Goal: Obtain resource: Download file/media

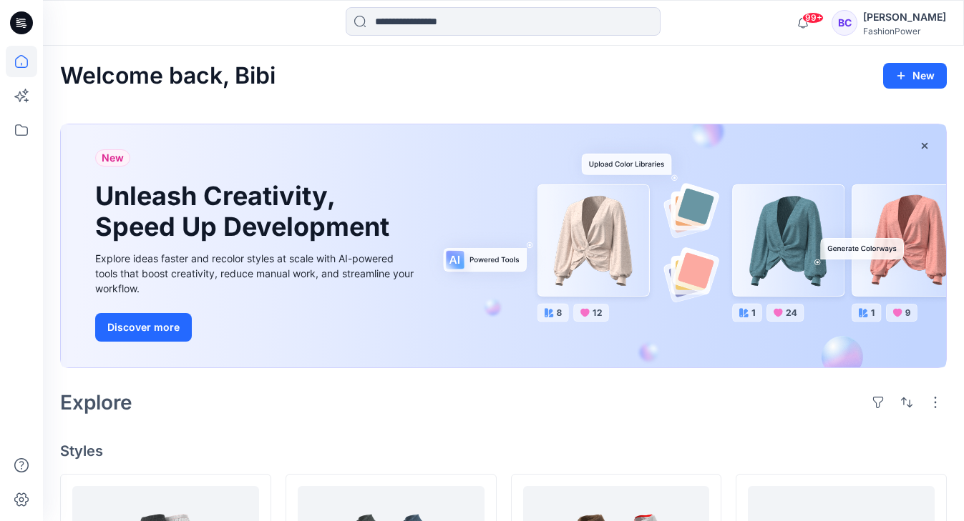
scroll to position [493, 0]
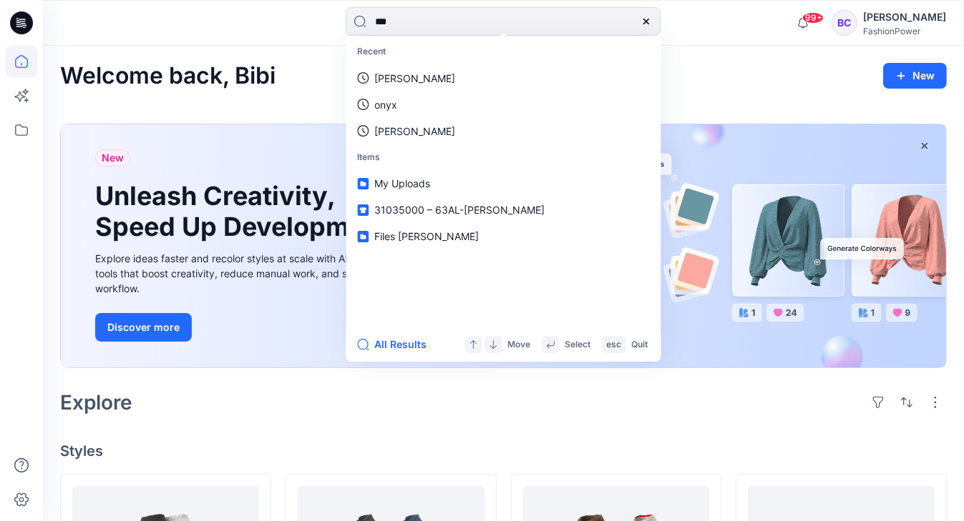
type input "****"
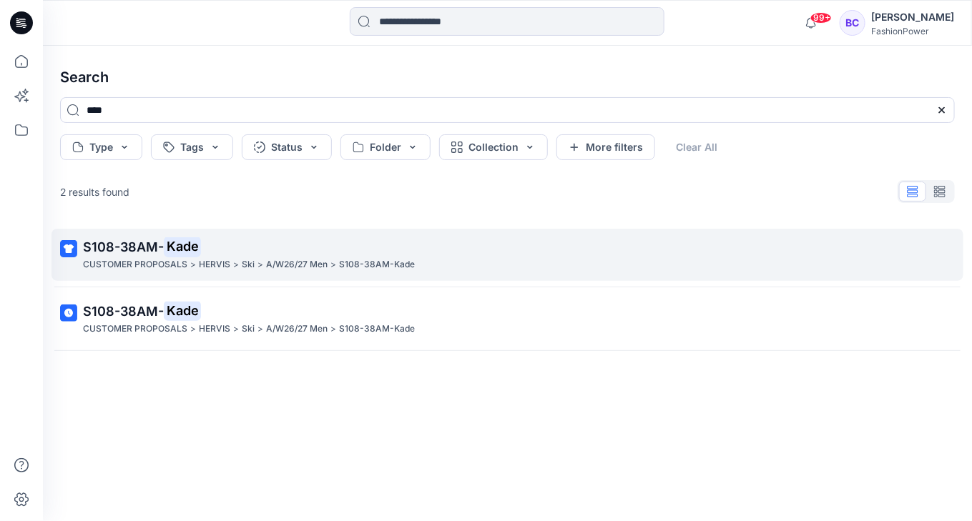
click at [258, 259] on p ">" at bounding box center [261, 265] width 6 height 15
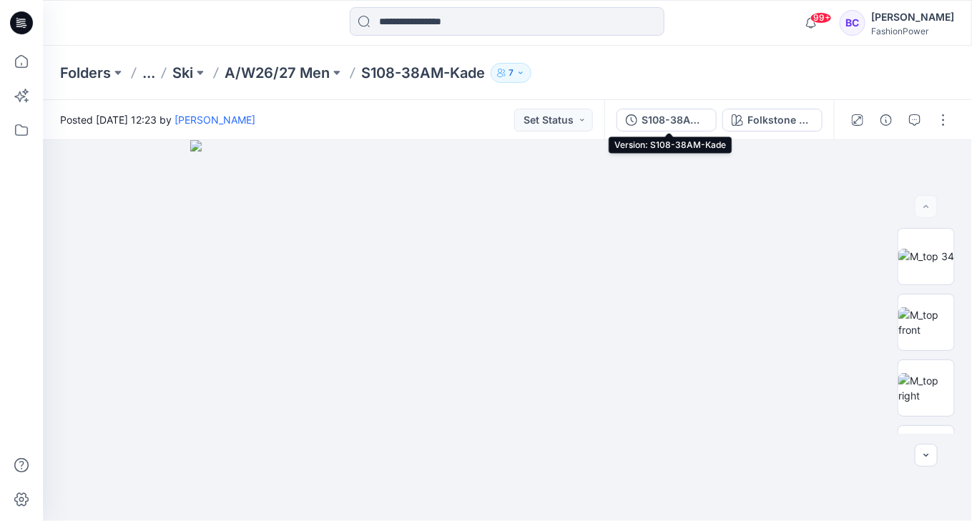
drag, startPoint x: 682, startPoint y: 129, endPoint x: 767, endPoint y: 147, distance: 86.8
click at [681, 129] on button "S108-38AM-Kade" at bounding box center [667, 120] width 100 height 23
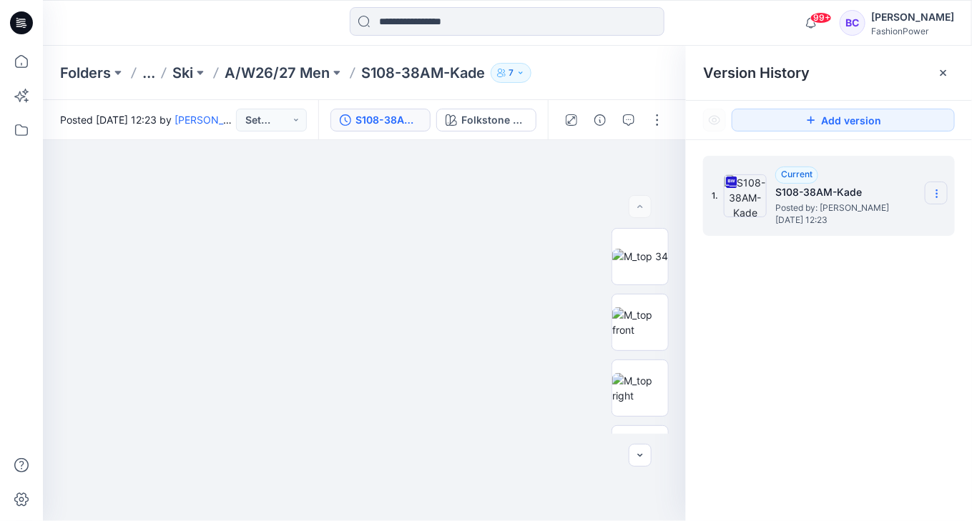
click at [936, 200] on section at bounding box center [936, 193] width 23 height 23
click at [913, 215] on span "Download Source BW File" at bounding box center [864, 220] width 119 height 17
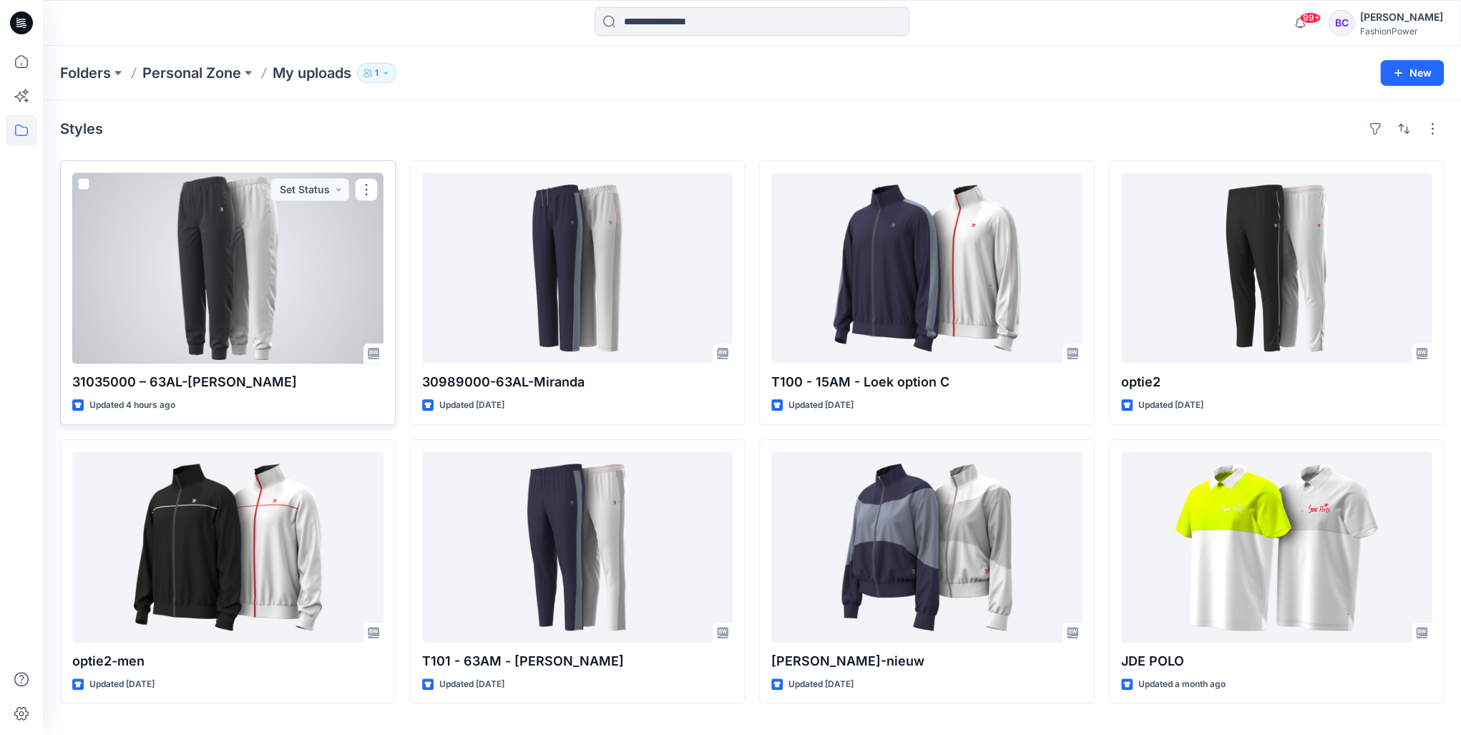
click at [169, 240] on div at bounding box center [227, 267] width 311 height 191
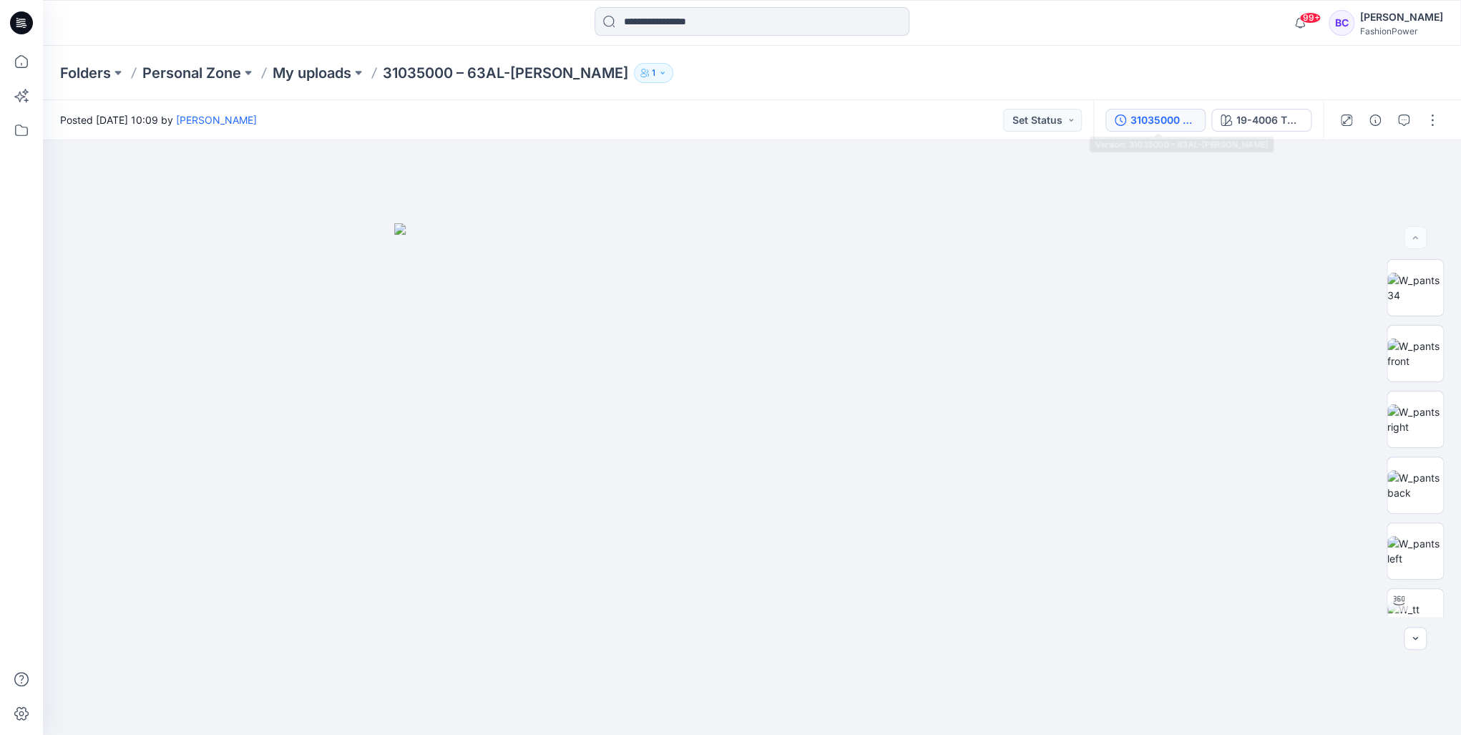
click at [963, 111] on button "31035000 – 63AL-[PERSON_NAME]" at bounding box center [1155, 120] width 100 height 23
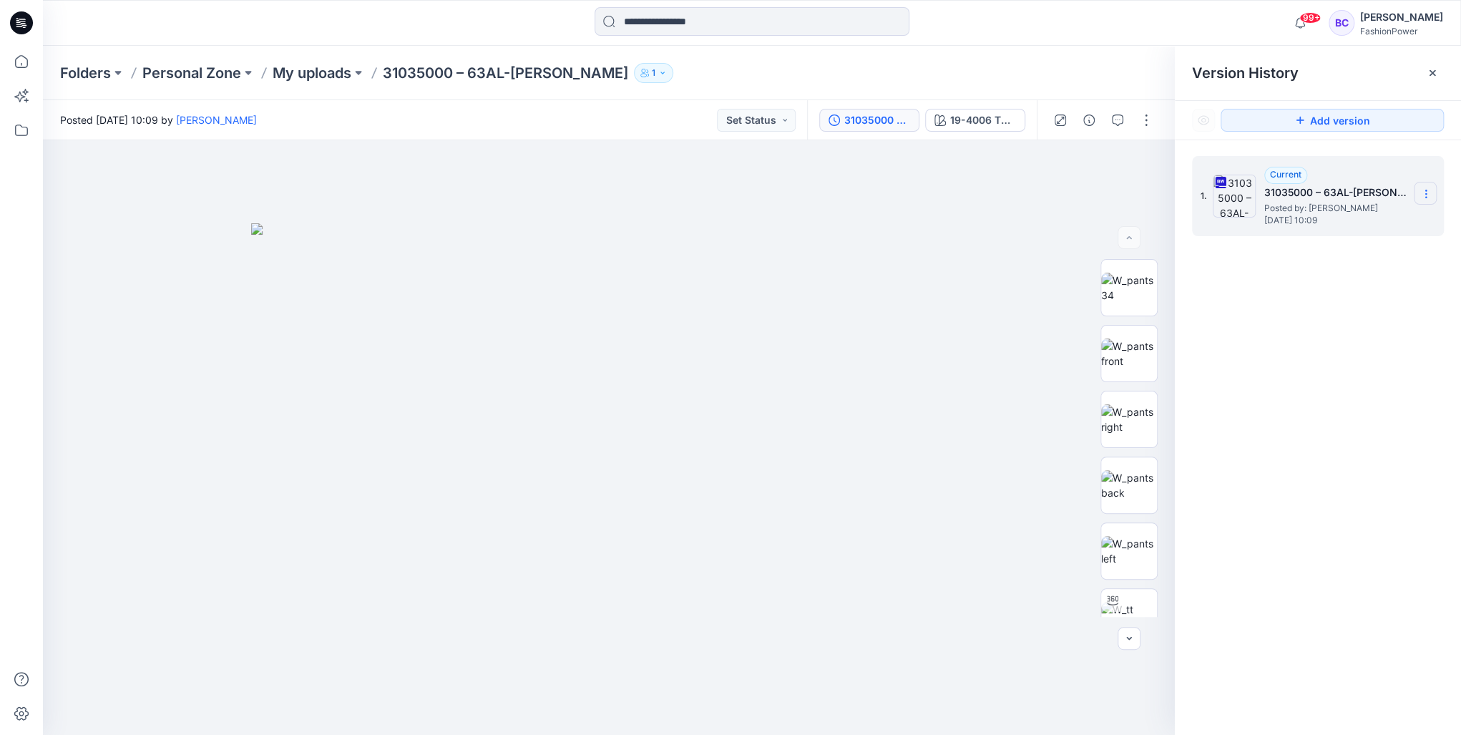
click at [963, 195] on icon at bounding box center [1425, 193] width 11 height 11
click at [963, 221] on span "Download Source BW File" at bounding box center [1352, 221] width 119 height 17
drag, startPoint x: 270, startPoint y: 108, endPoint x: 285, endPoint y: 98, distance: 18.1
click at [285, 98] on div "Folders Personal Zone My uploads 31035000 – 63AL-Molly 1 Posted Wednesday, Augu…" at bounding box center [752, 390] width 1418 height 689
click at [361, 74] on button at bounding box center [358, 73] width 14 height 20
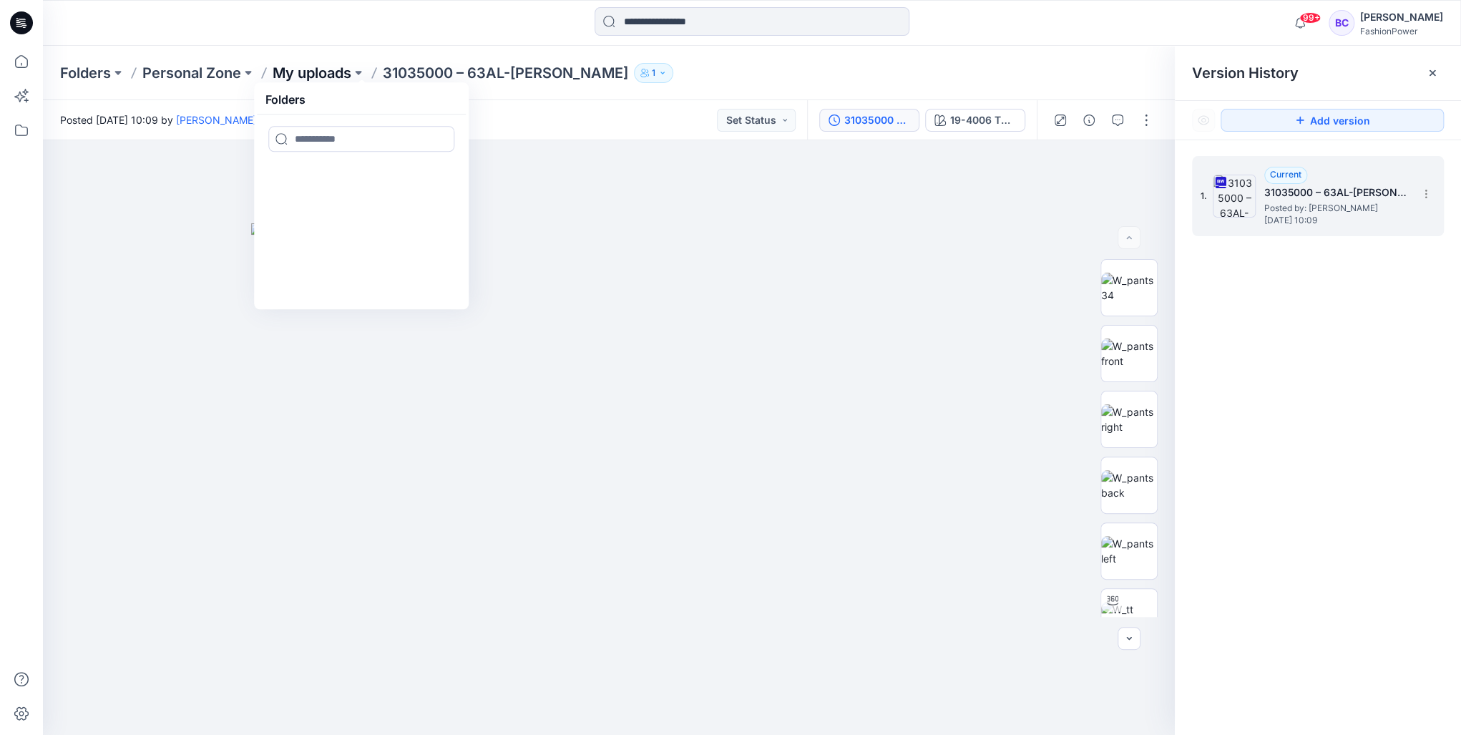
click at [311, 71] on p "My uploads" at bounding box center [312, 73] width 79 height 20
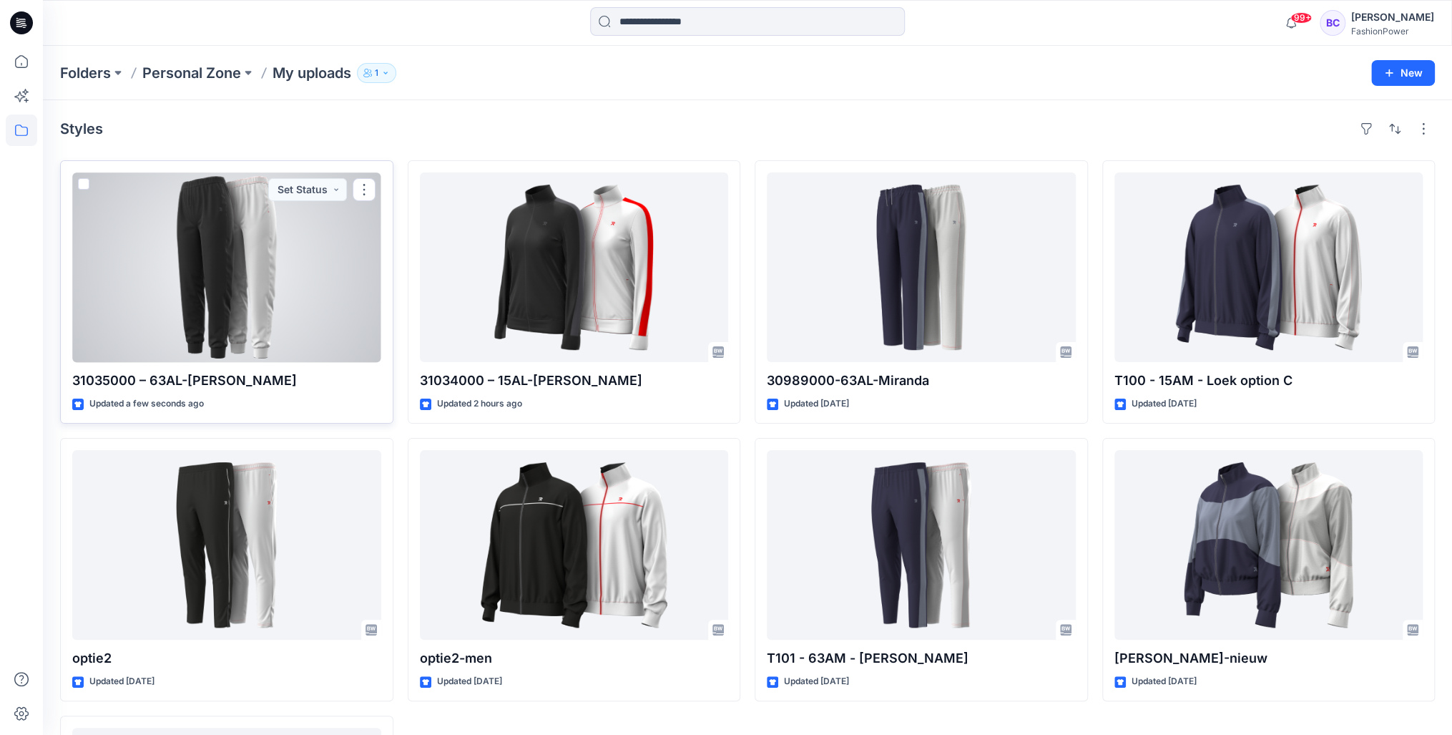
click at [176, 256] on div at bounding box center [226, 267] width 309 height 190
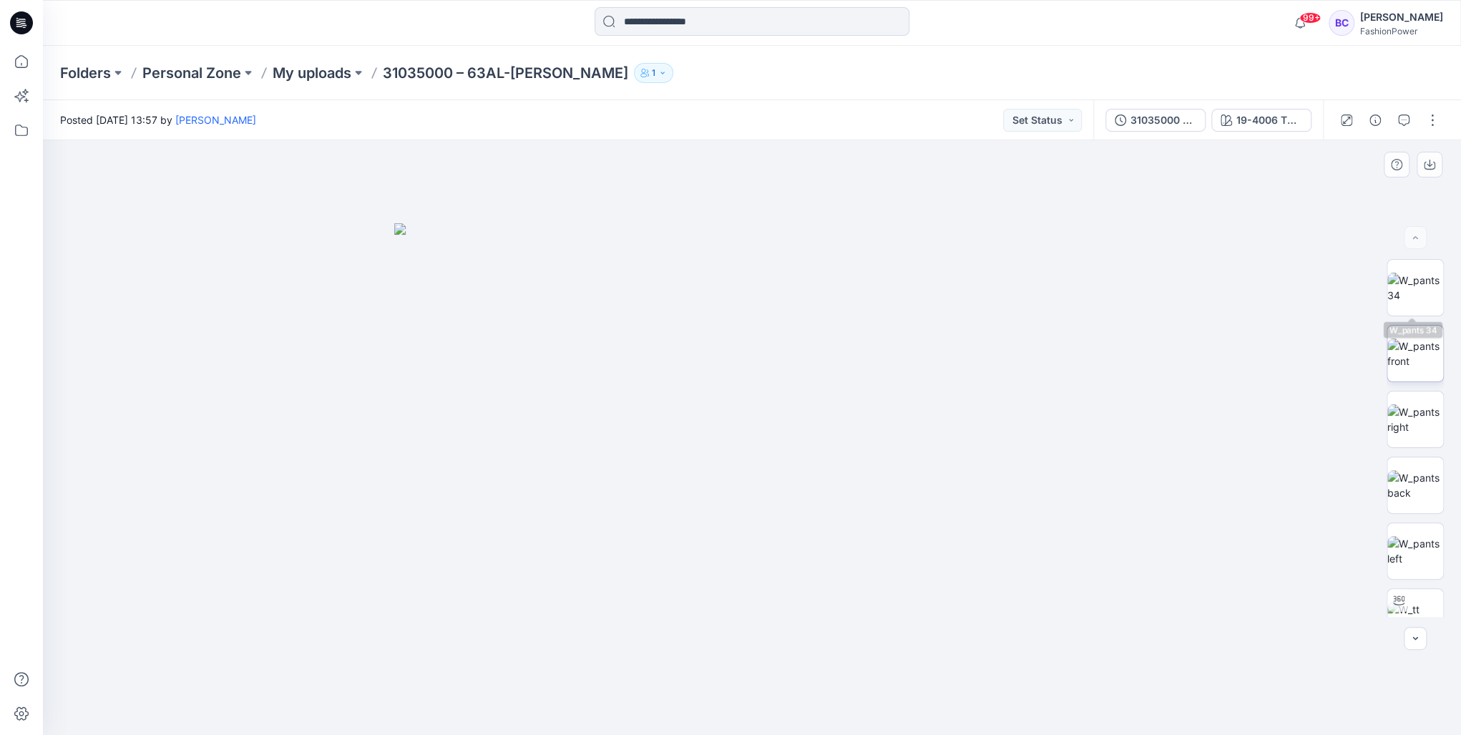
click at [963, 338] on img at bounding box center [1415, 353] width 56 height 30
drag, startPoint x: 1433, startPoint y: 167, endPoint x: 1420, endPoint y: 258, distance: 91.8
click at [963, 167] on icon "button" at bounding box center [1428, 164] width 11 height 11
click at [963, 470] on img at bounding box center [1415, 485] width 56 height 30
click at [963, 165] on icon "button" at bounding box center [1429, 163] width 6 height 7
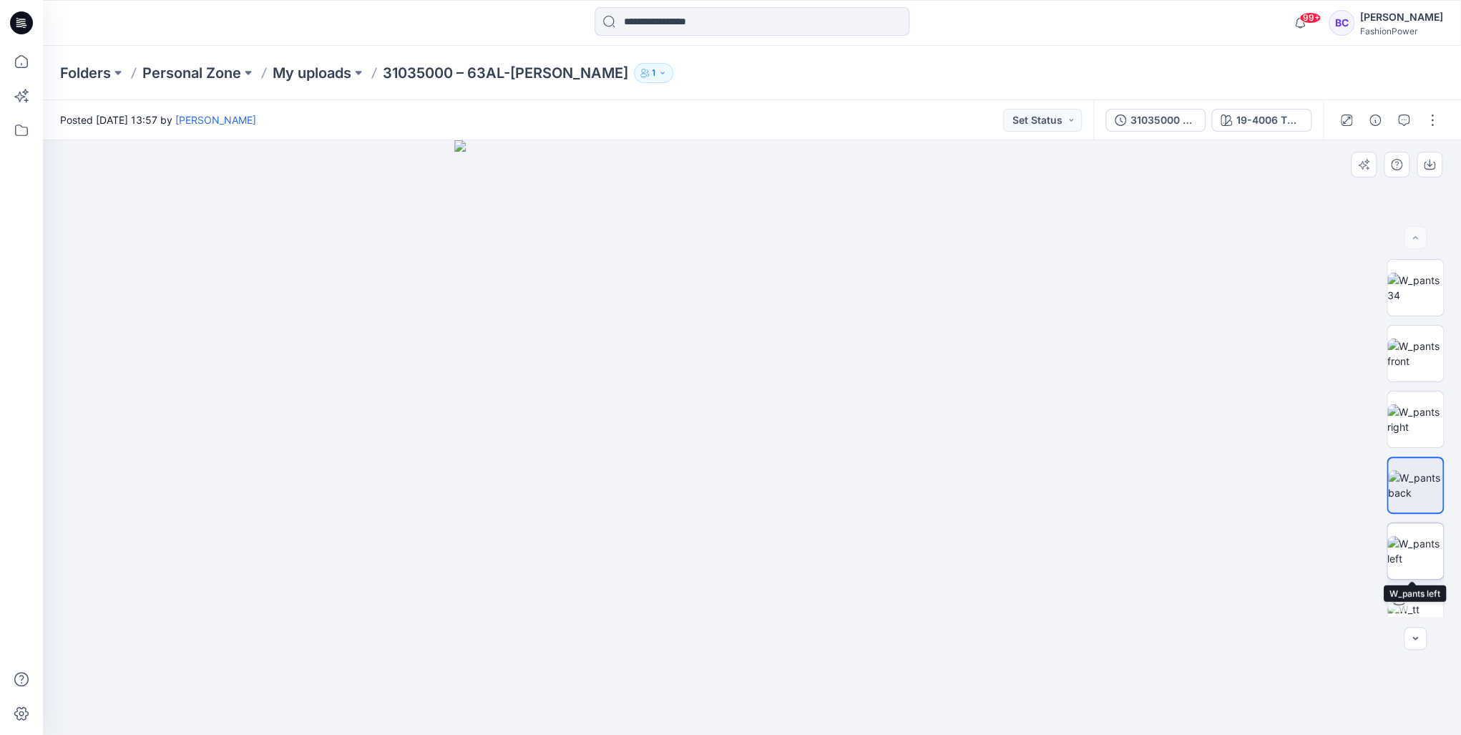
click at [963, 521] on img at bounding box center [1415, 551] width 56 height 30
click at [963, 165] on icon "button" at bounding box center [1428, 164] width 11 height 11
drag, startPoint x: 303, startPoint y: 54, endPoint x: 306, endPoint y: 76, distance: 21.6
click at [303, 59] on div "Folders Personal Zone My uploads 31035000 – 63AL-Molly 1" at bounding box center [752, 73] width 1418 height 54
click at [306, 76] on p "My uploads" at bounding box center [312, 73] width 79 height 20
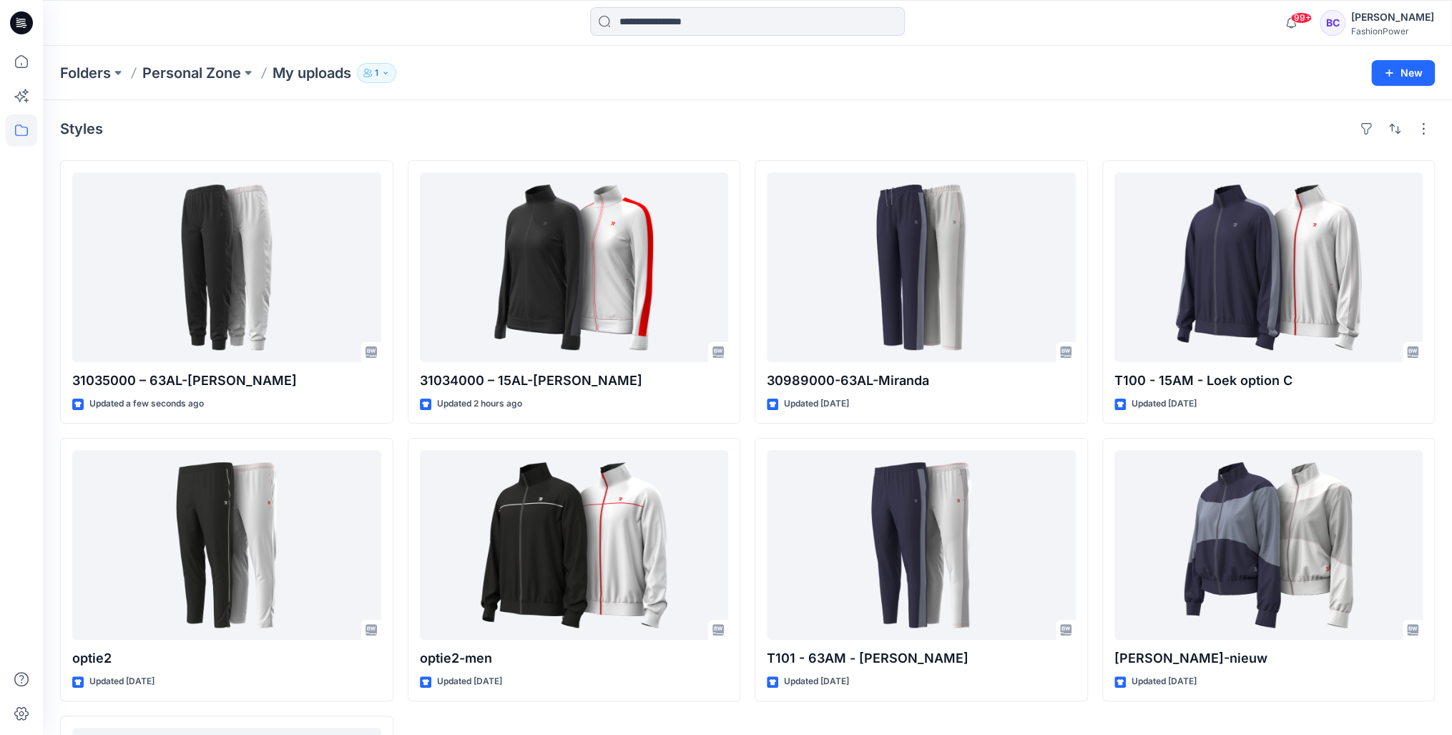
drag, startPoint x: 379, startPoint y: 143, endPoint x: 323, endPoint y: 432, distance: 294.3
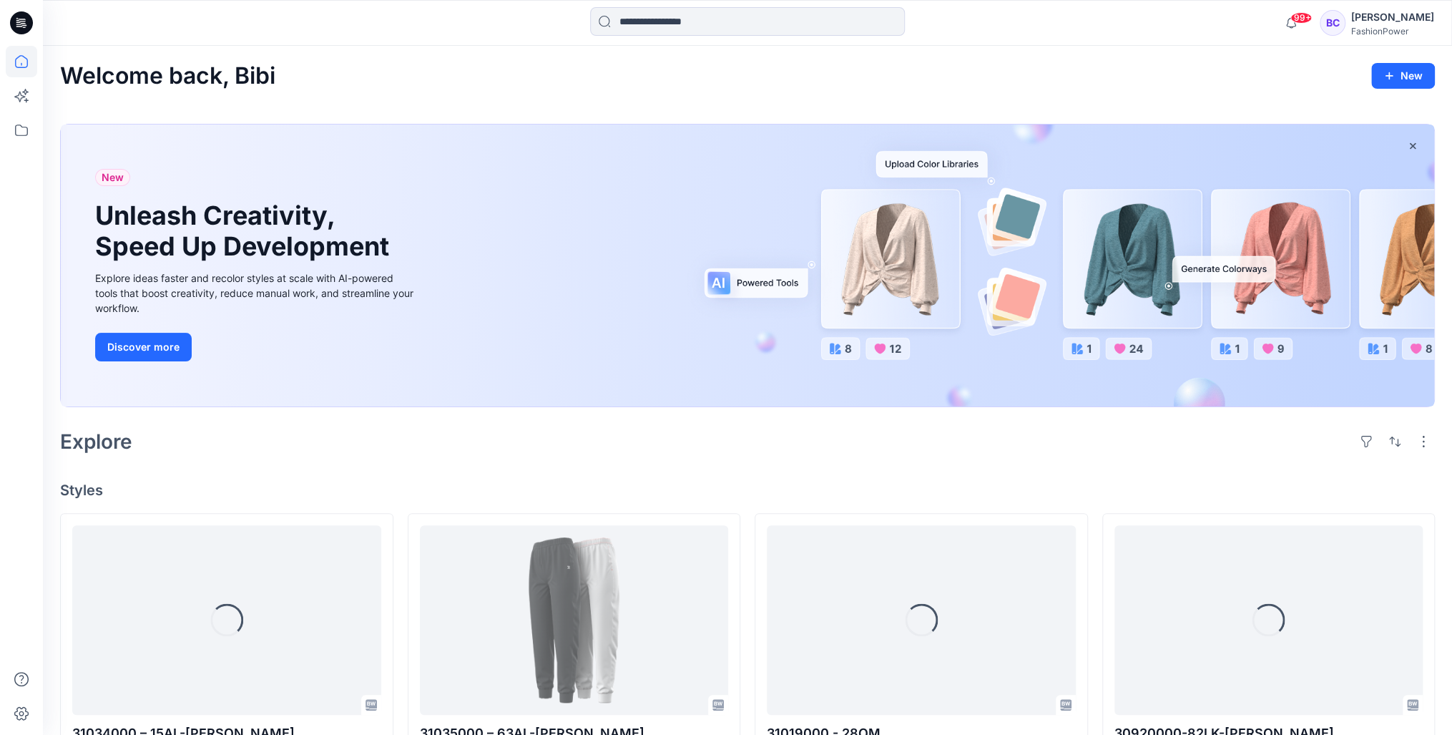
scroll to position [172, 0]
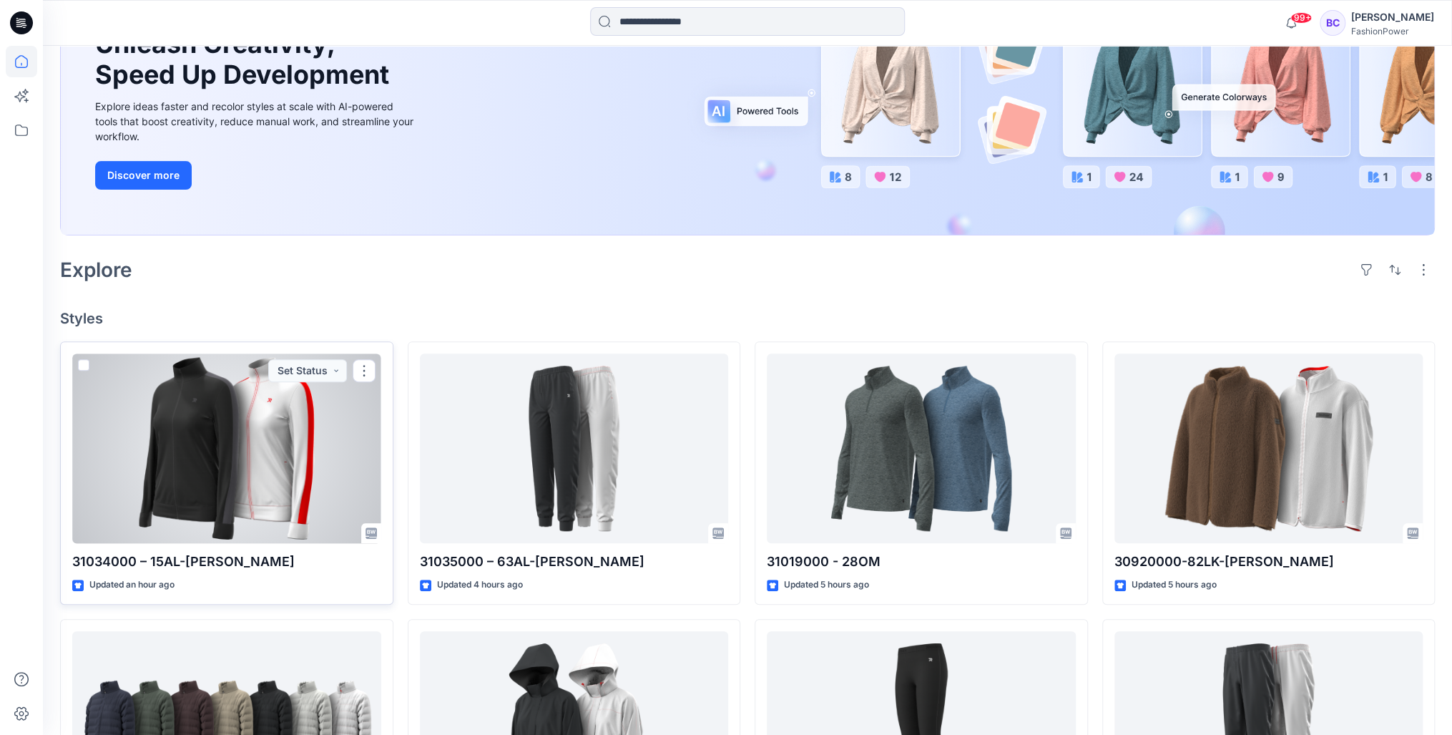
click at [147, 462] on div at bounding box center [226, 448] width 309 height 190
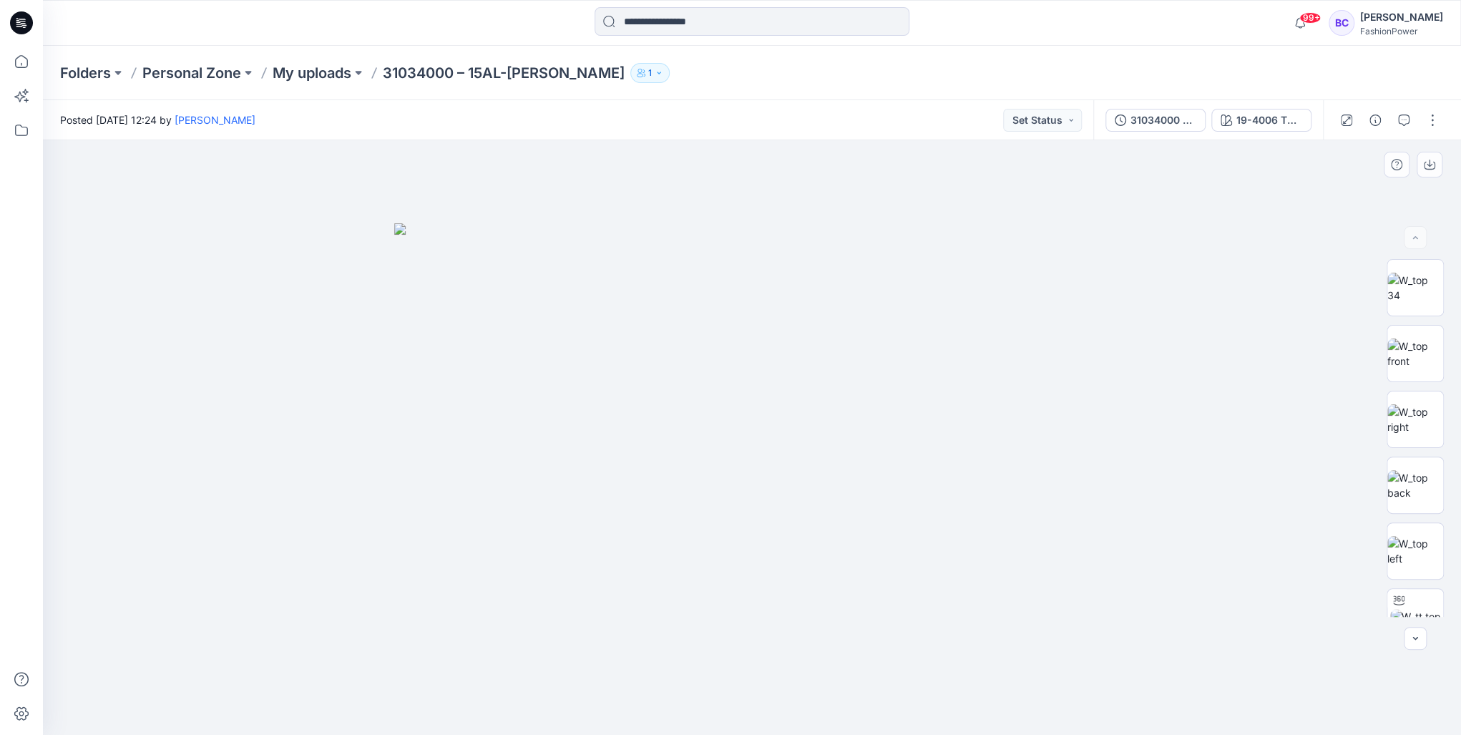
click at [738, 298] on img at bounding box center [751, 479] width 715 height 512
click at [1413, 303] on img at bounding box center [1415, 288] width 56 height 30
click at [877, 388] on img at bounding box center [751, 437] width 594 height 594
click at [1441, 157] on button "button" at bounding box center [1429, 165] width 26 height 26
drag, startPoint x: 1102, startPoint y: 209, endPoint x: 1081, endPoint y: 210, distance: 20.8
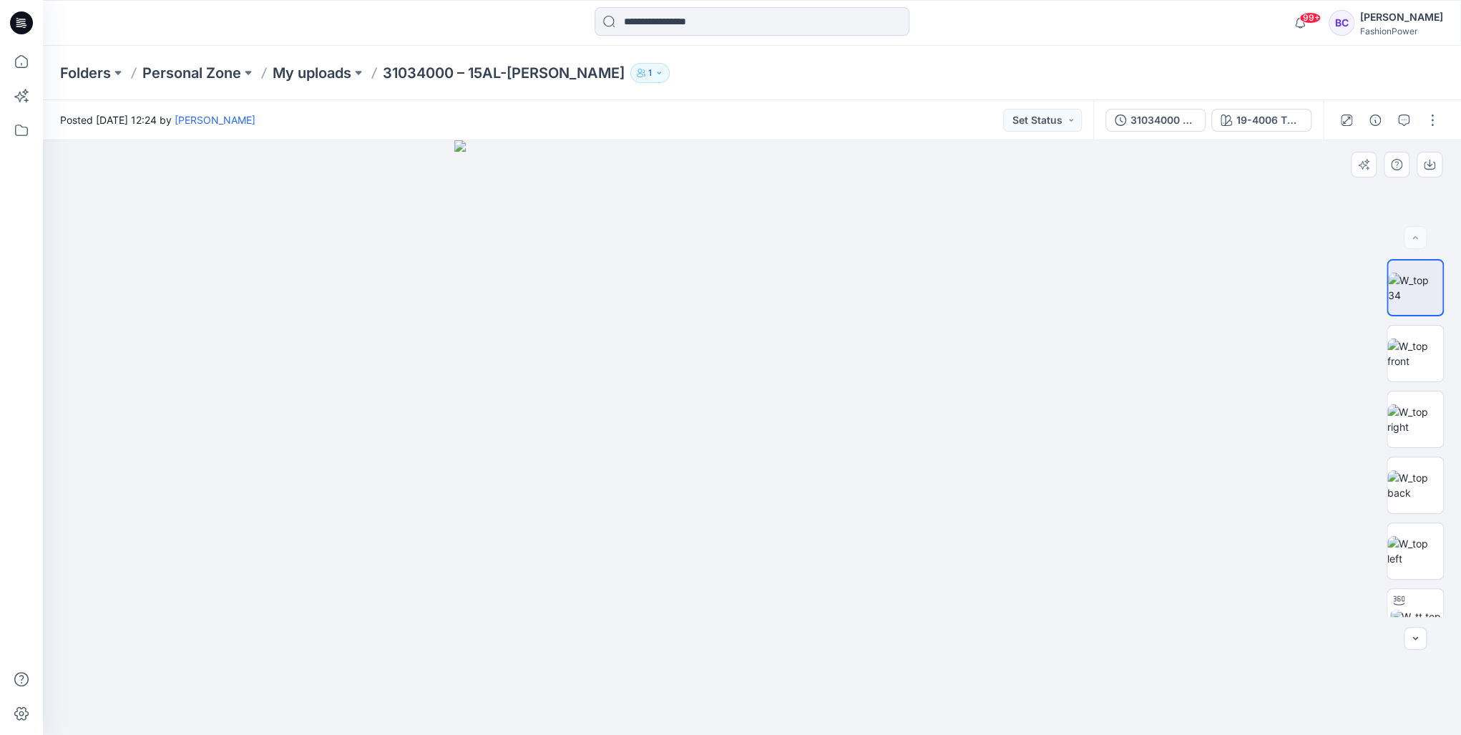
click at [1081, 210] on div at bounding box center [752, 437] width 1418 height 594
click at [1432, 470] on img at bounding box center [1415, 485] width 56 height 30
click at [1413, 165] on div at bounding box center [1399, 165] width 99 height 26
click at [1423, 167] on icon "button" at bounding box center [1428, 166] width 11 height 8
drag, startPoint x: 1399, startPoint y: 466, endPoint x: 1391, endPoint y: 435, distance: 31.7
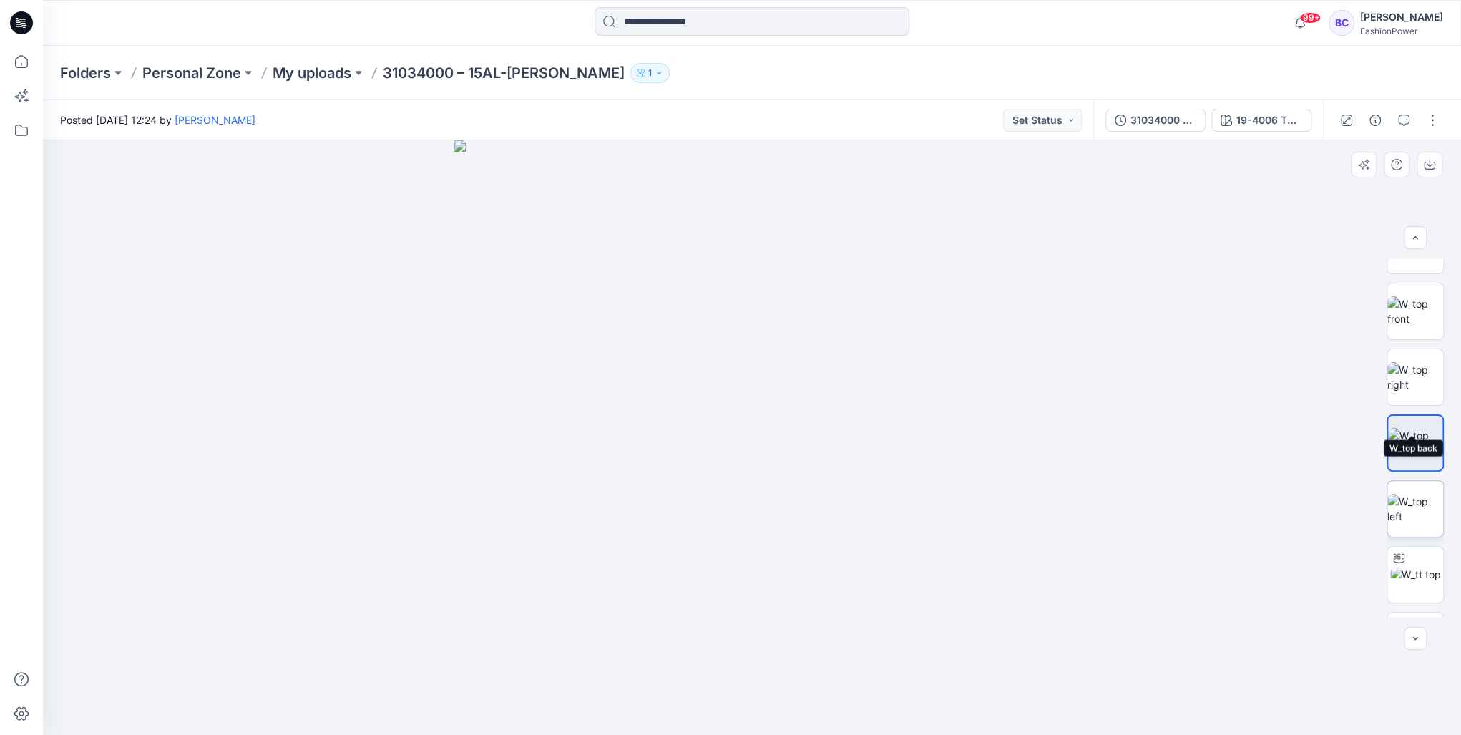
click at [1391, 436] on div at bounding box center [1414, 438] width 57 height 358
click at [1396, 451] on img at bounding box center [1415, 456] width 56 height 30
click at [1431, 165] on icon "button" at bounding box center [1428, 164] width 11 height 11
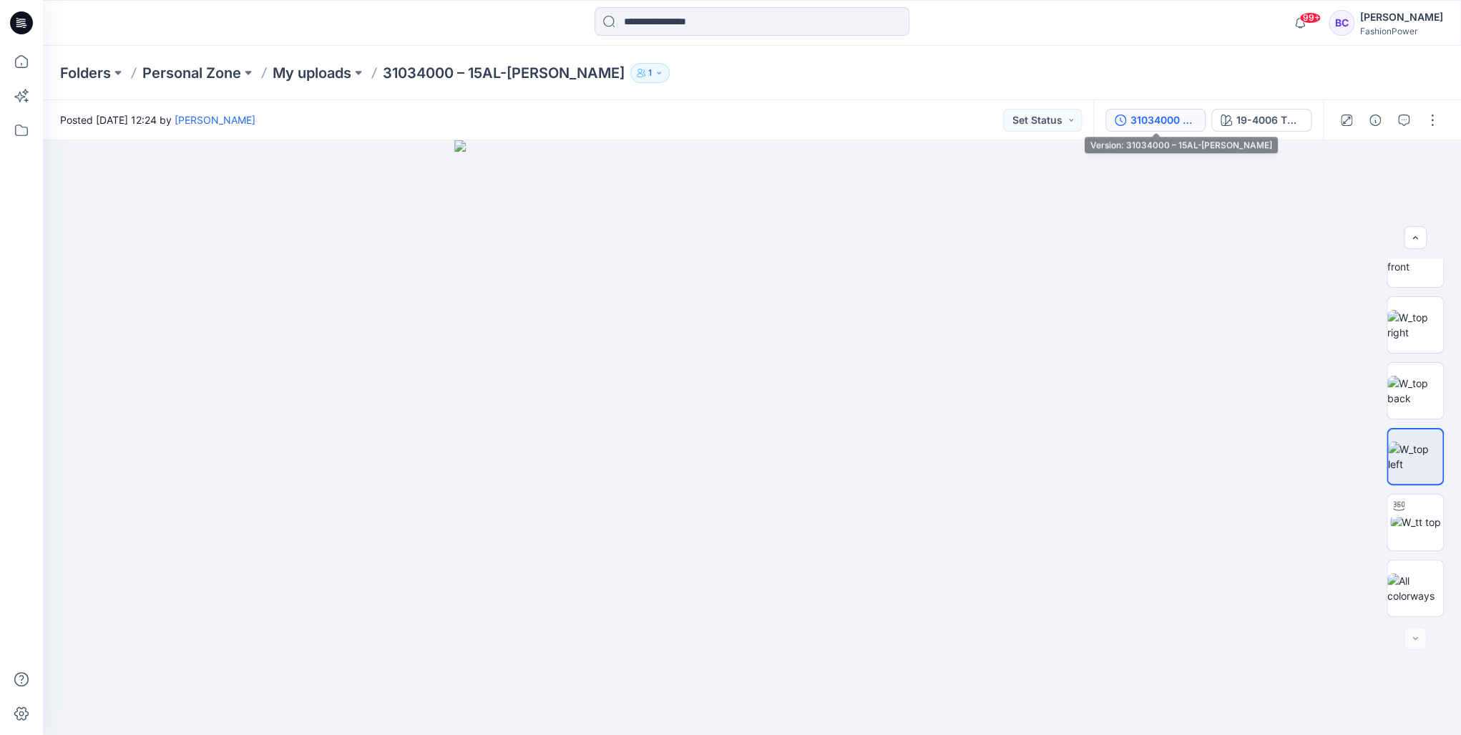
click at [1136, 114] on div "31034000 – 15AL-Molly" at bounding box center [1163, 120] width 66 height 16
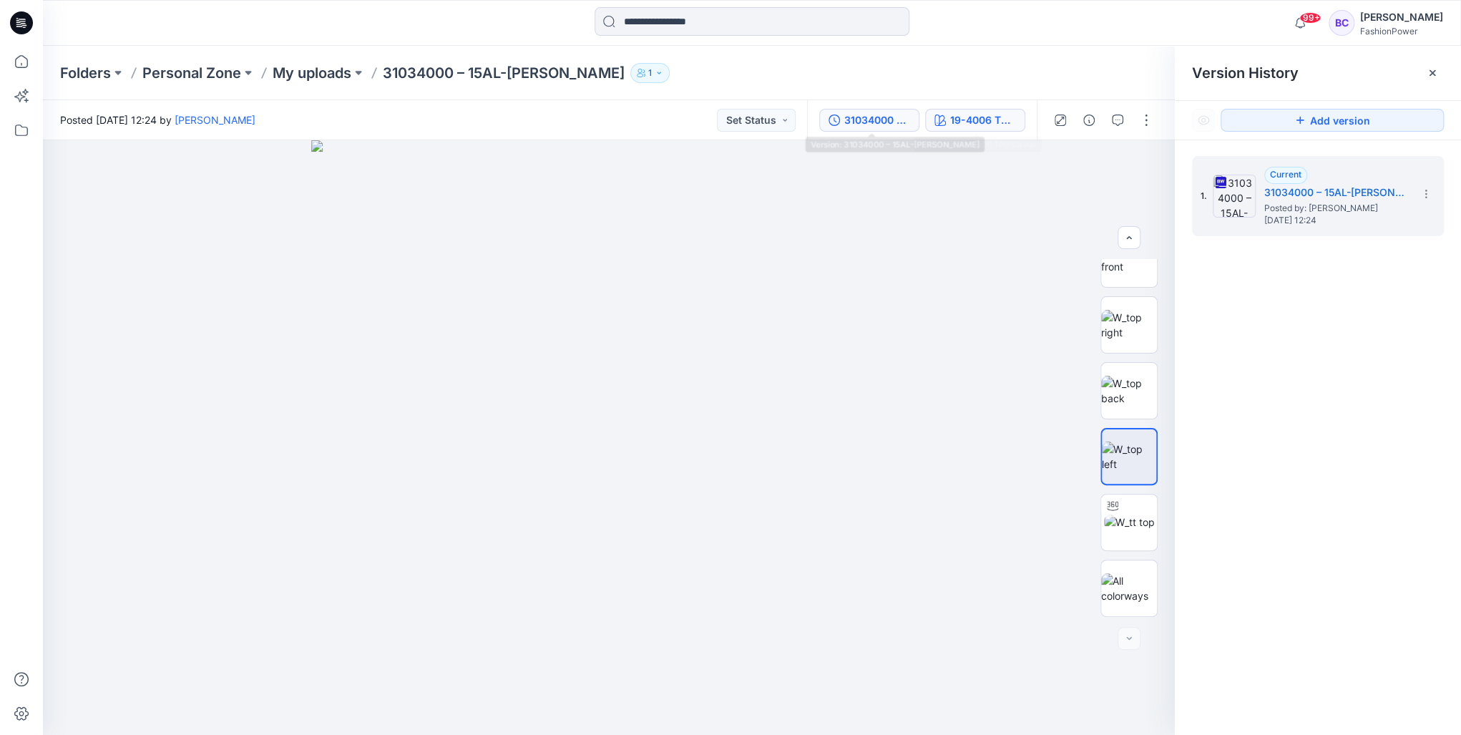
click at [971, 117] on div "19-4006 TPG Caviar" at bounding box center [983, 120] width 66 height 16
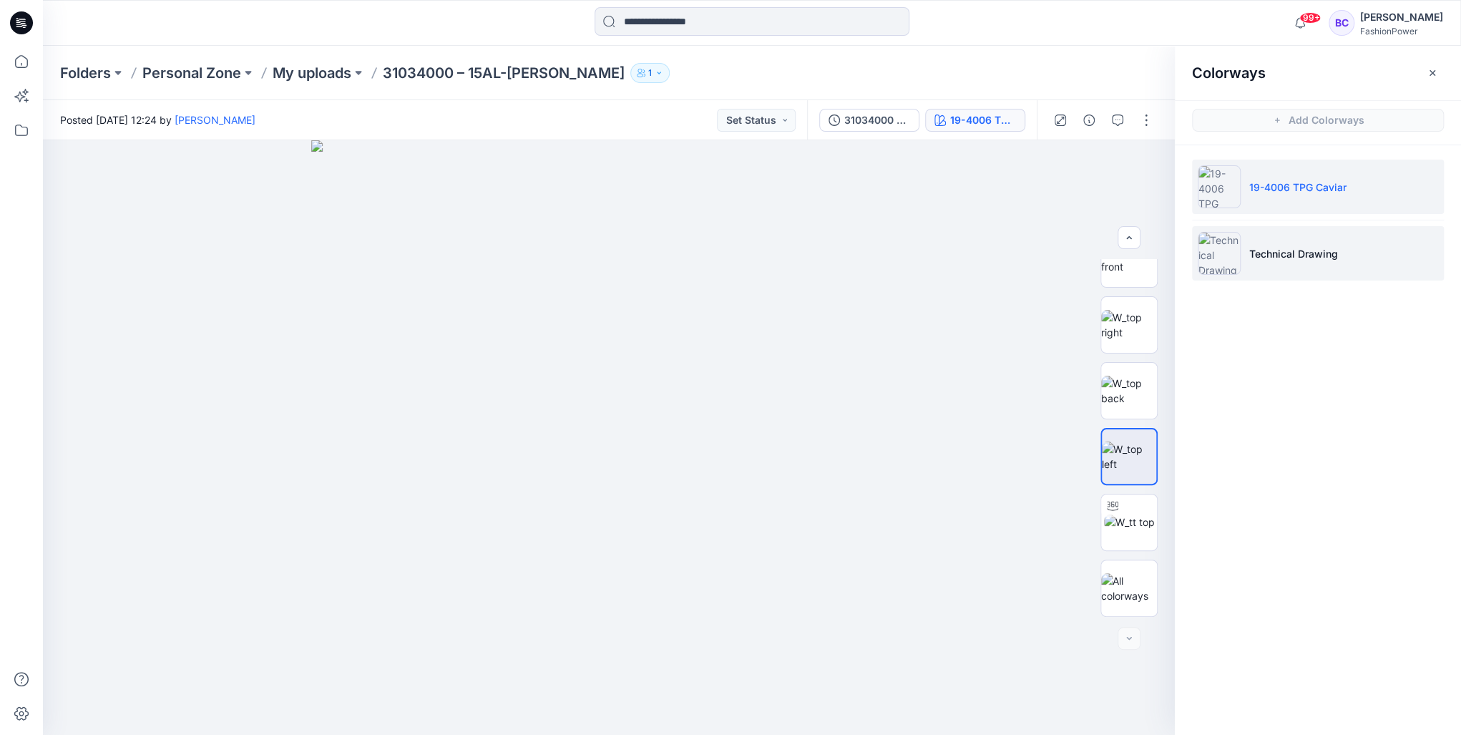
click at [1282, 255] on p "Technical Drawing" at bounding box center [1293, 253] width 89 height 15
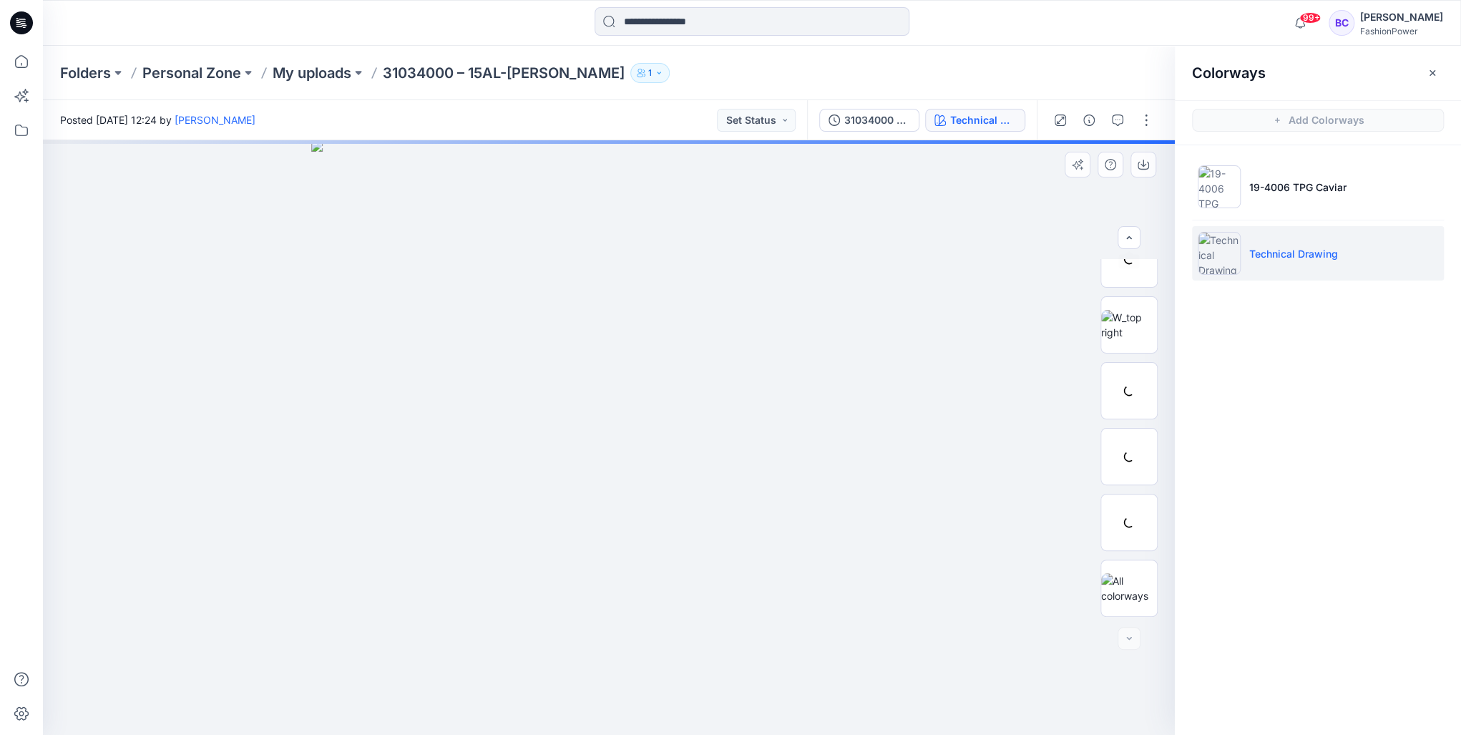
click at [595, 306] on img at bounding box center [608, 437] width 594 height 594
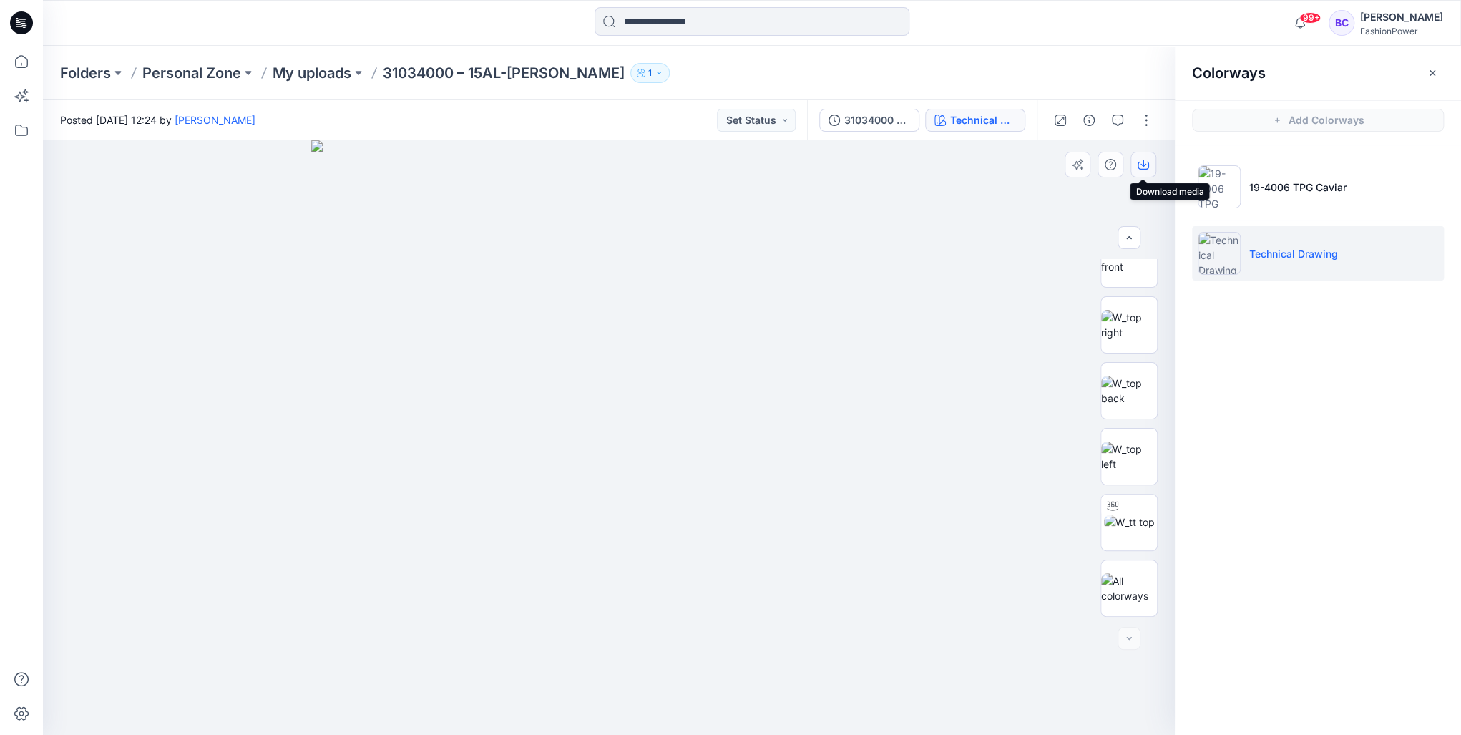
click at [1141, 164] on icon "button" at bounding box center [1143, 163] width 6 height 7
drag, startPoint x: 1143, startPoint y: 406, endPoint x: 1136, endPoint y: 396, distance: 12.9
click at [1143, 406] on img at bounding box center [1129, 391] width 56 height 30
click at [747, 349] on img at bounding box center [608, 437] width 594 height 594
click at [1135, 126] on button "button" at bounding box center [1145, 120] width 23 height 23
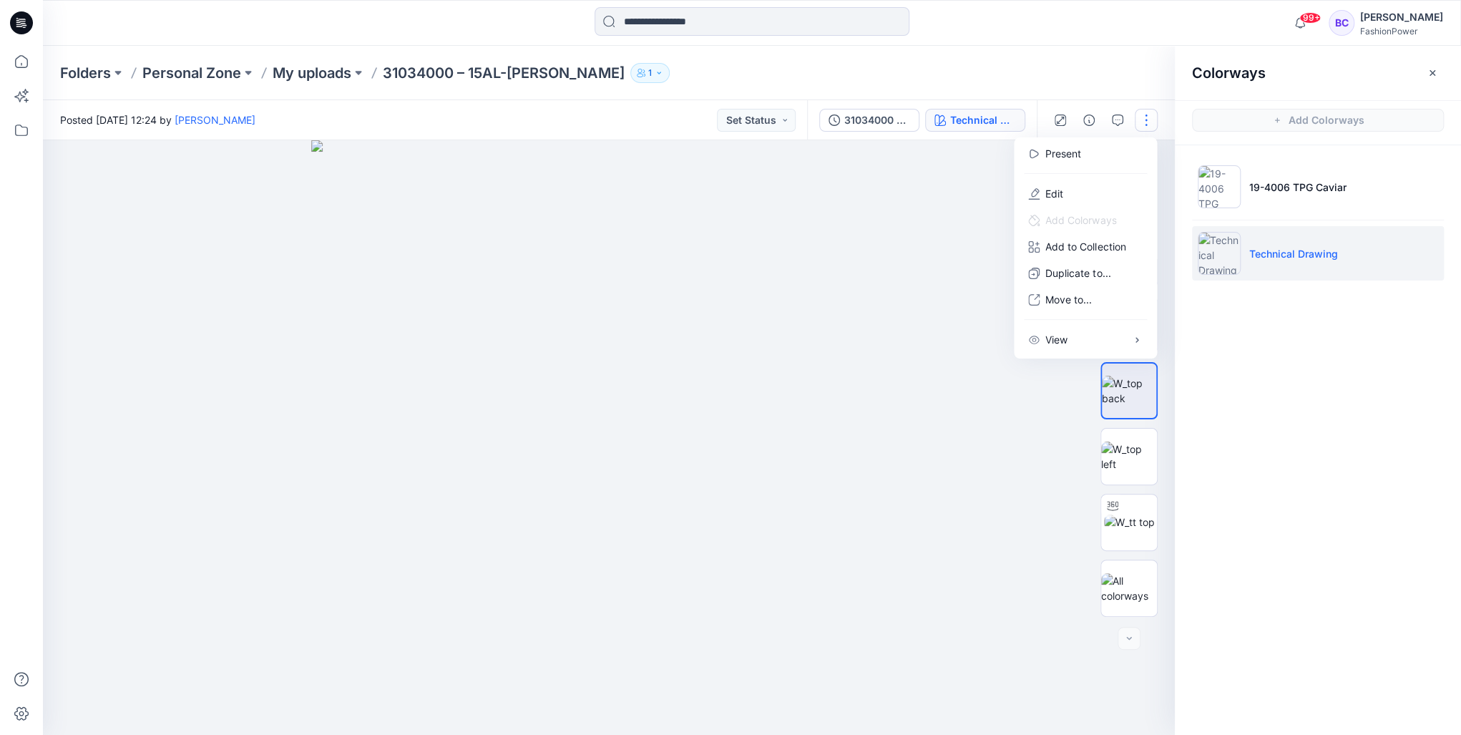
click at [829, 261] on img at bounding box center [608, 437] width 594 height 594
click at [1133, 165] on button "button" at bounding box center [1143, 165] width 26 height 26
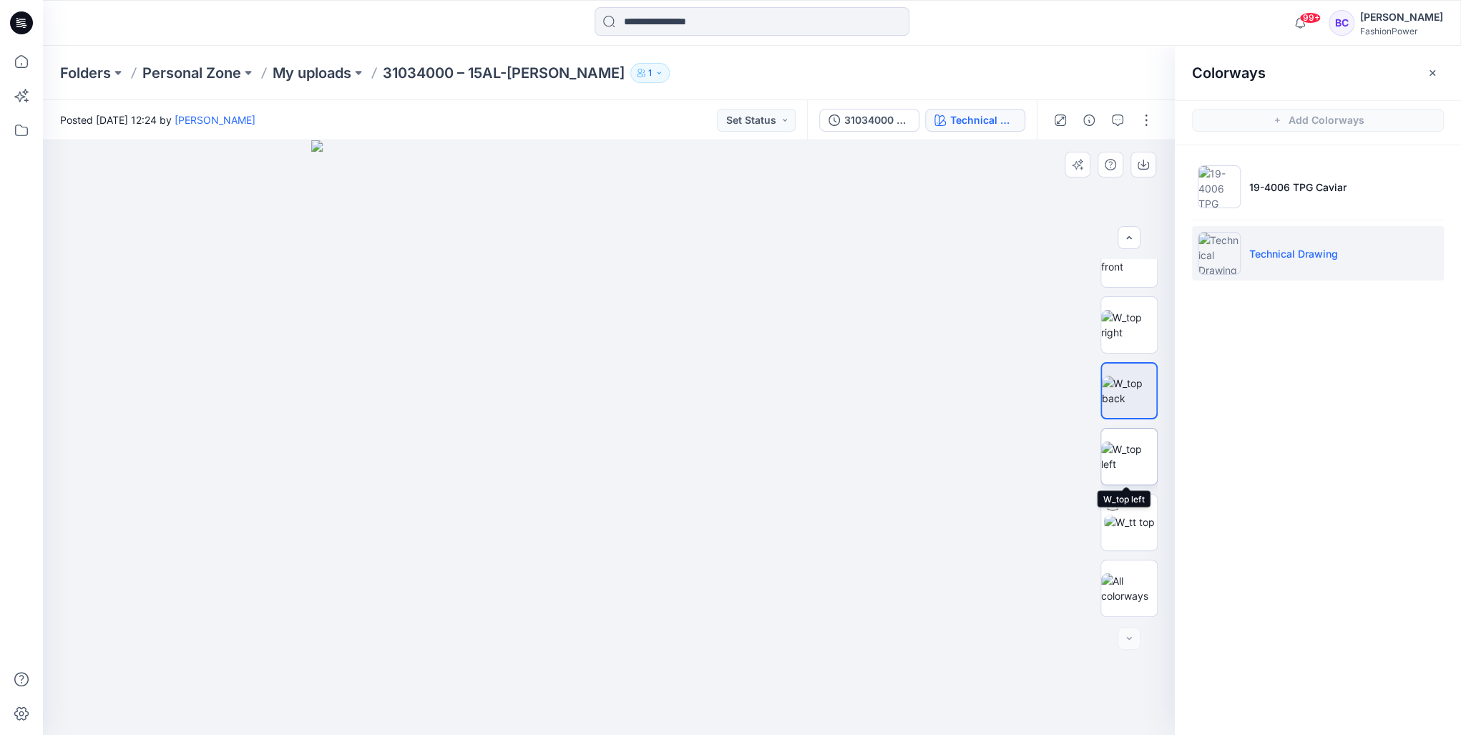
drag, startPoint x: 1122, startPoint y: 456, endPoint x: 1130, endPoint y: 432, distance: 24.9
click at [1122, 456] on img at bounding box center [1129, 456] width 56 height 30
click at [1150, 169] on button "button" at bounding box center [1143, 165] width 26 height 26
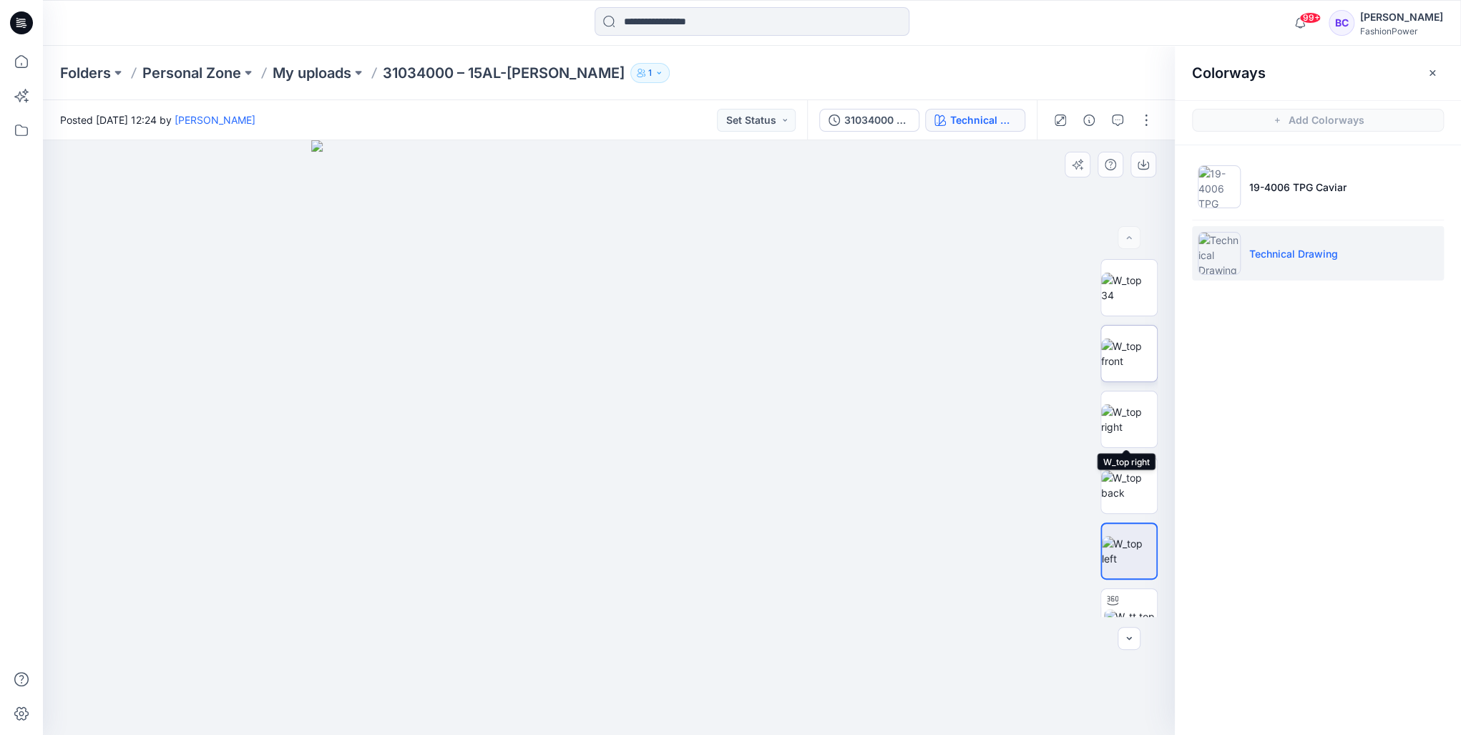
click at [1117, 358] on img at bounding box center [1129, 353] width 56 height 30
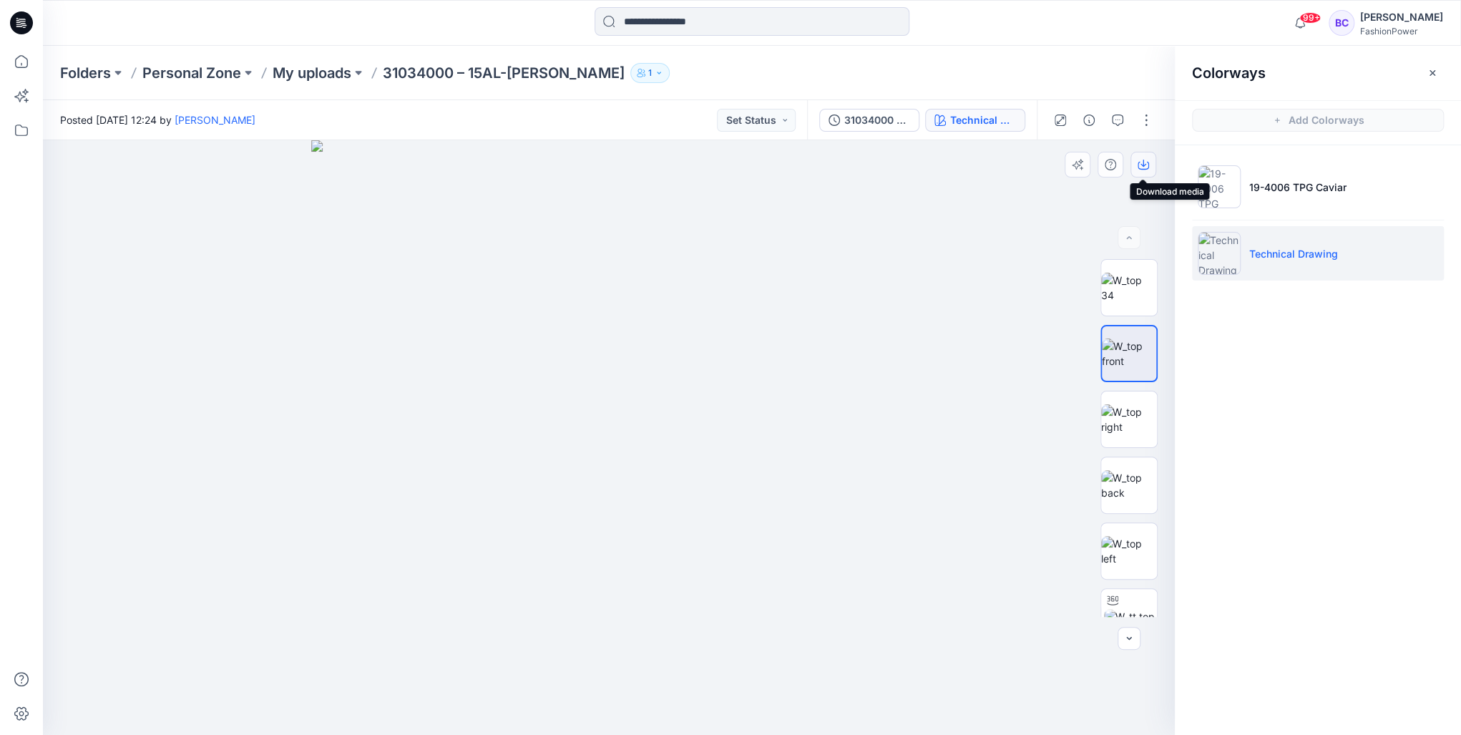
click at [1141, 157] on button "button" at bounding box center [1143, 165] width 26 height 26
drag, startPoint x: 383, startPoint y: 72, endPoint x: 555, endPoint y: 79, distance: 171.9
click at [555, 79] on div "Folders Personal Zone My uploads 31034000 – 15AL-Molly 1" at bounding box center [696, 73] width 1272 height 20
copy div "31034000 – 15AL-Molly 1"
